Goal: Book appointment/travel/reservation

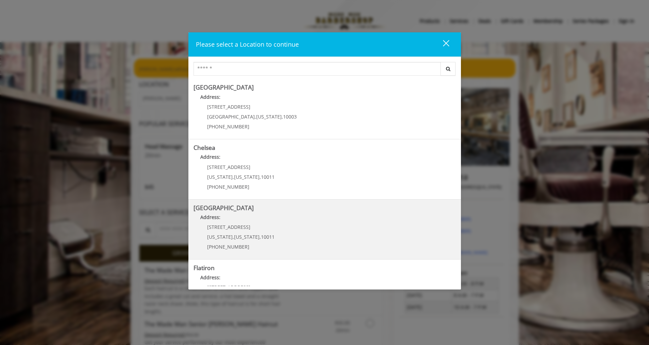
click at [232, 228] on span "[STREET_ADDRESS]" at bounding box center [228, 227] width 43 height 6
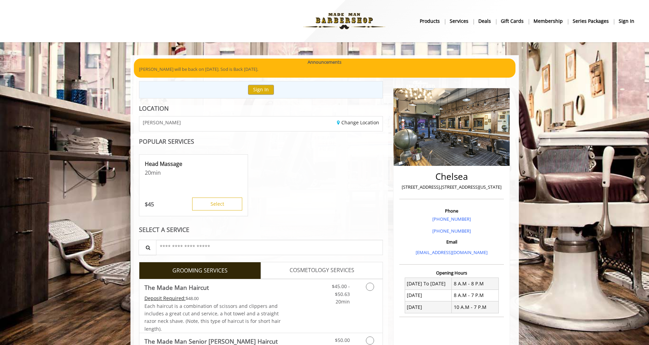
scroll to position [108, 0]
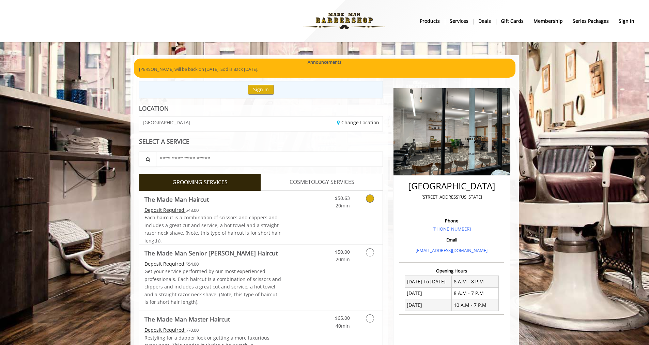
click at [367, 202] on link "Grooming services" at bounding box center [368, 200] width 17 height 19
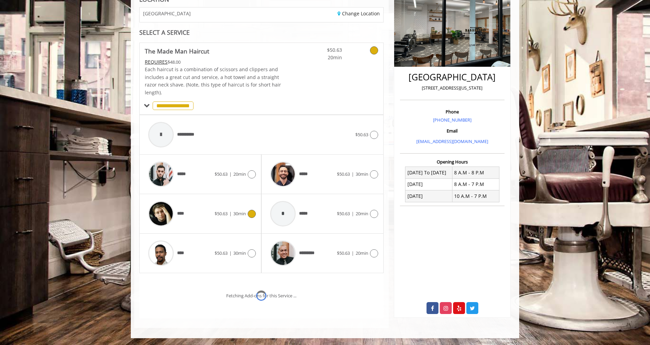
scroll to position [138, 0]
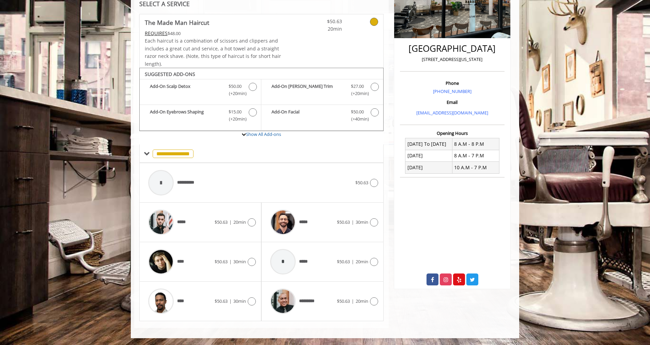
click at [66, 220] on body "**********" at bounding box center [325, 128] width 650 height 421
click at [294, 226] on img at bounding box center [283, 223] width 26 height 26
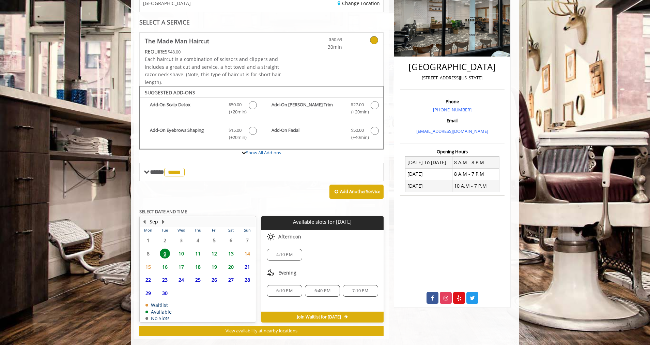
scroll to position [131, 0]
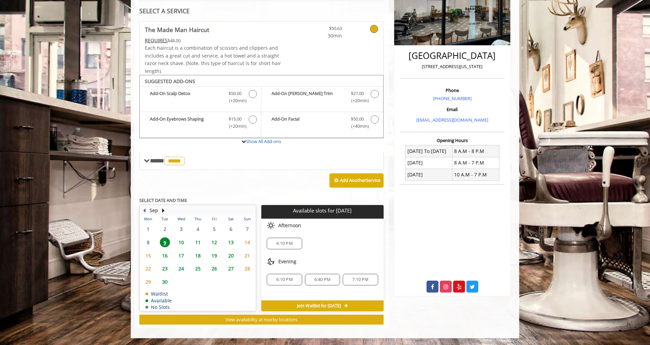
click at [82, 241] on body "**********" at bounding box center [325, 132] width 650 height 414
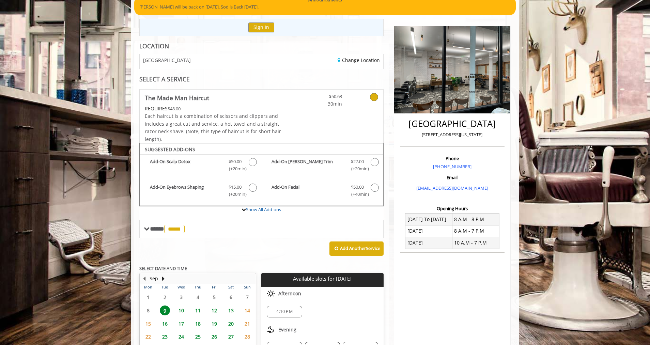
scroll to position [96, 0]
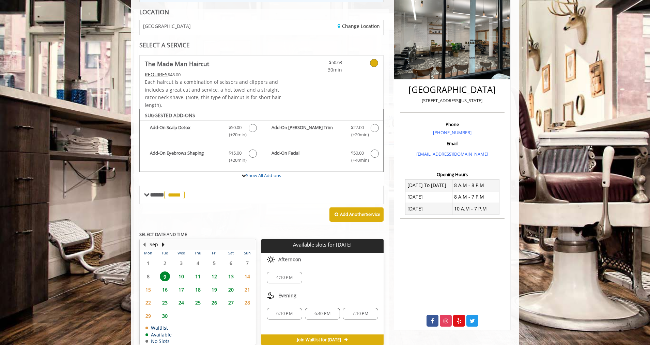
click at [180, 277] on span "10" at bounding box center [181, 277] width 10 height 10
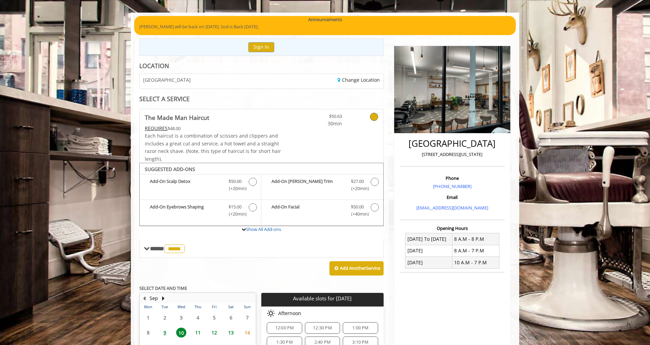
scroll to position [39, 0]
